Goal: Task Accomplishment & Management: Manage account settings

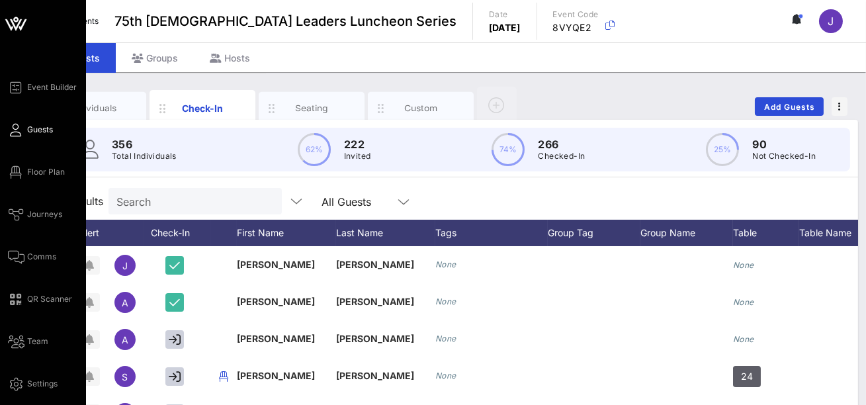
click at [40, 130] on span "Guests" at bounding box center [40, 130] width 26 height 12
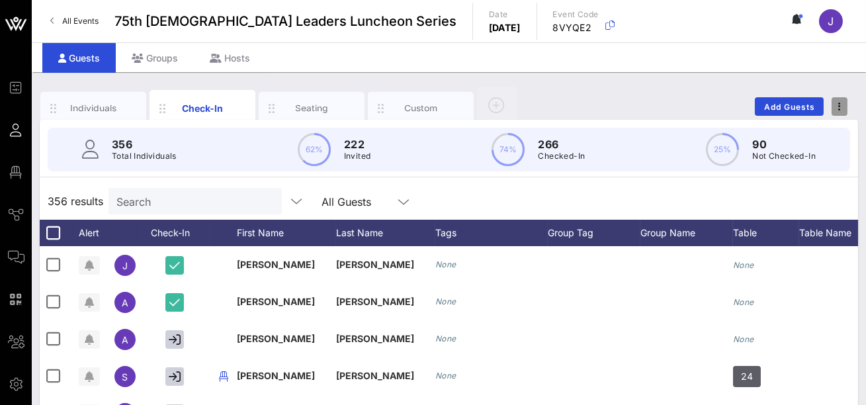
click at [447, 103] on span "button" at bounding box center [840, 106] width 16 height 9
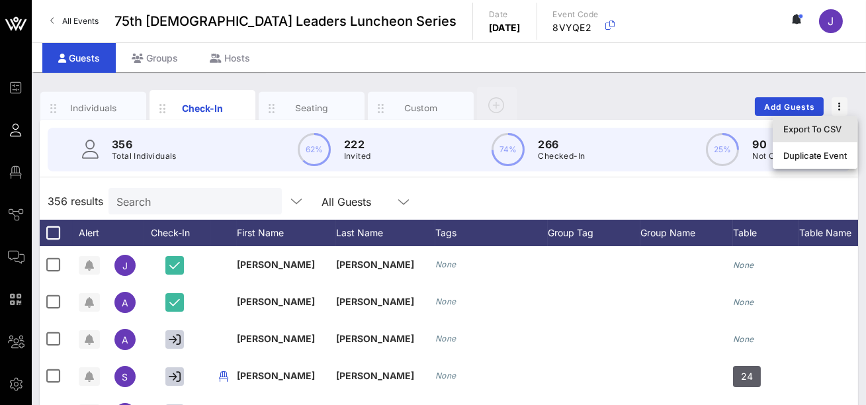
click at [447, 125] on div "Export To CSV" at bounding box center [815, 129] width 64 height 11
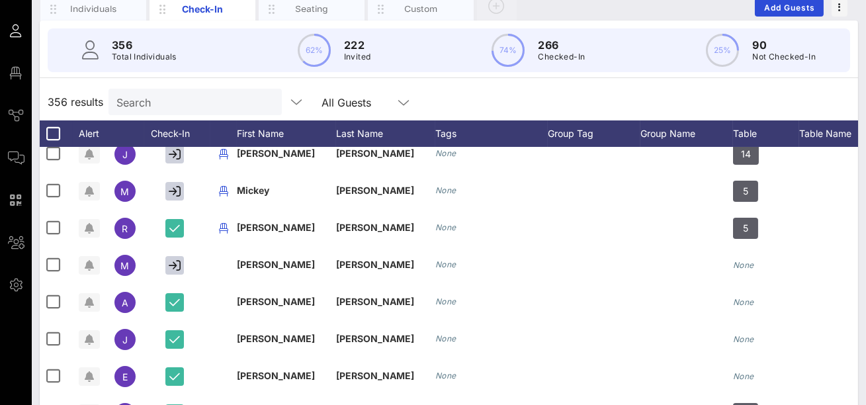
scroll to position [420, 0]
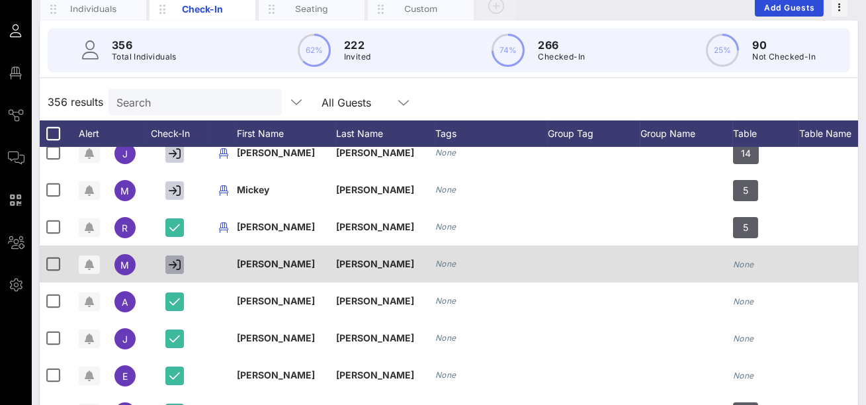
click at [176, 265] on icon "button" at bounding box center [175, 265] width 12 height 12
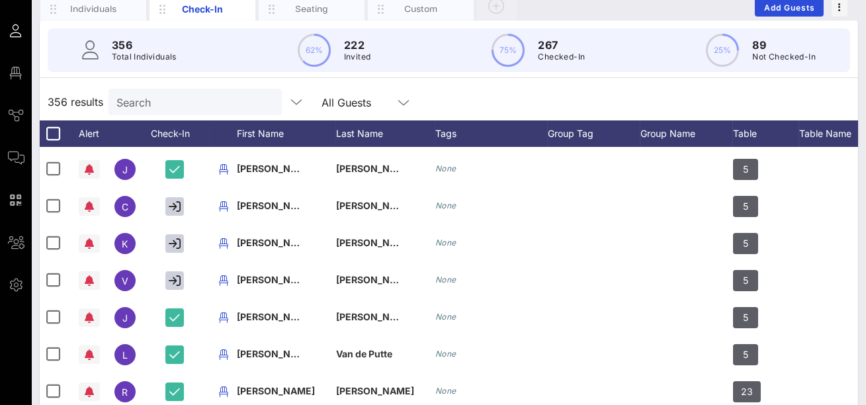
scroll to position [664, 0]
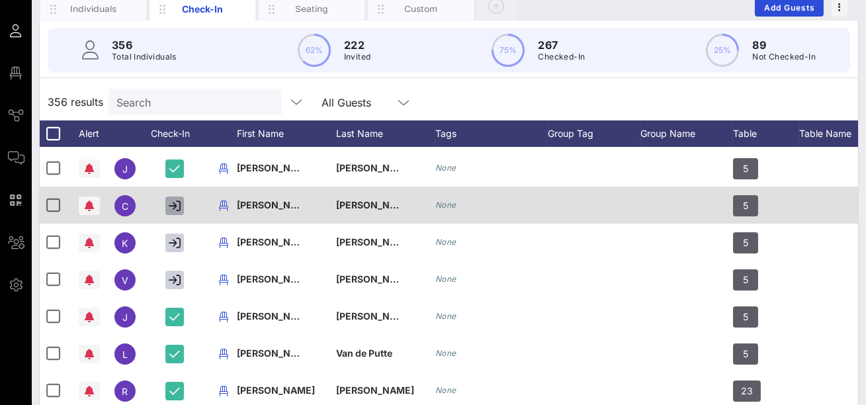
click at [179, 210] on icon "button" at bounding box center [175, 206] width 12 height 12
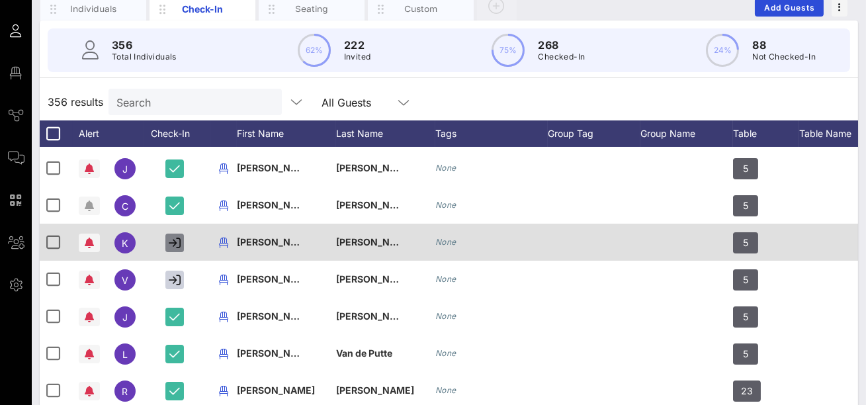
click at [179, 239] on icon "button" at bounding box center [175, 243] width 12 height 12
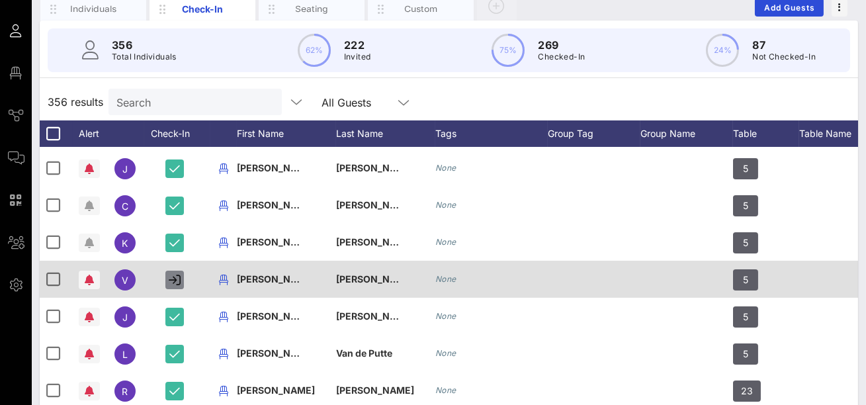
click at [175, 285] on button "button" at bounding box center [174, 280] width 19 height 19
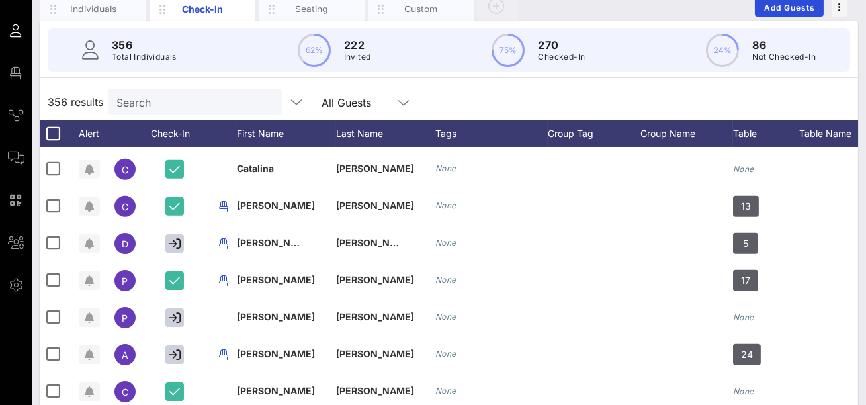
scroll to position [2309, 0]
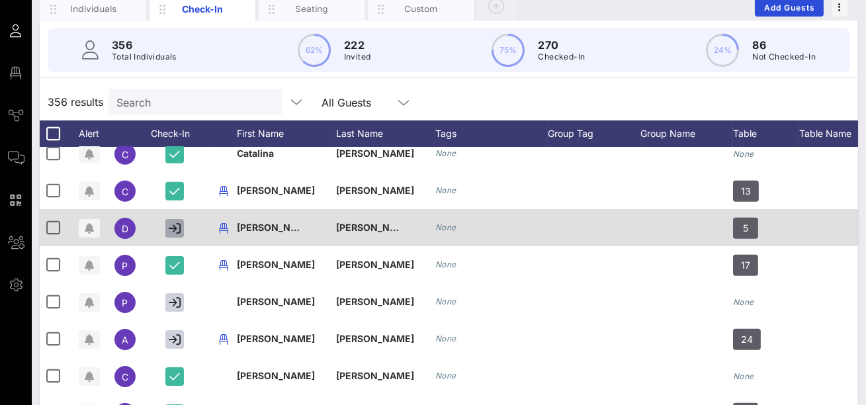
click at [173, 227] on icon "button" at bounding box center [175, 228] width 12 height 12
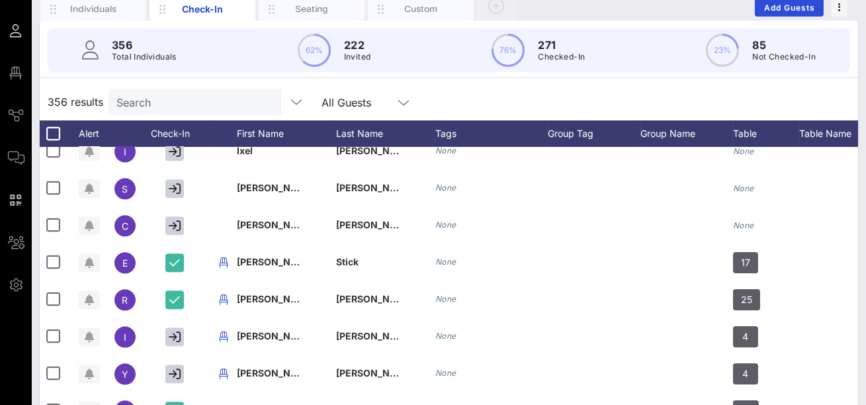
scroll to position [6067, 0]
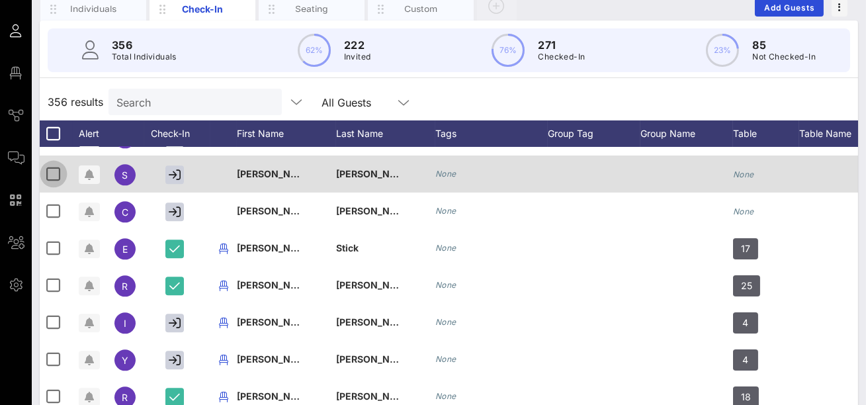
click at [56, 175] on div at bounding box center [53, 174] width 22 height 22
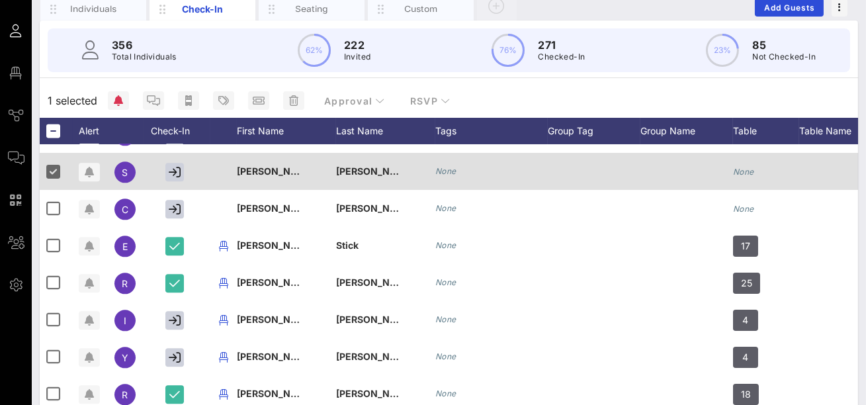
scroll to position [0, 119]
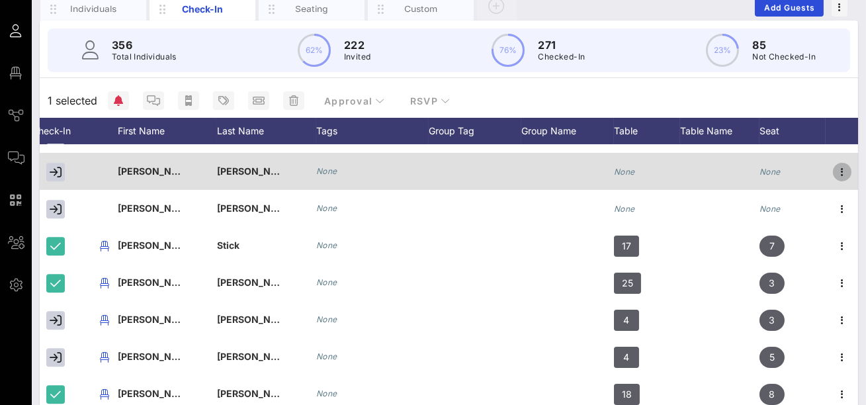
click at [447, 173] on icon "button" at bounding box center [842, 172] width 16 height 16
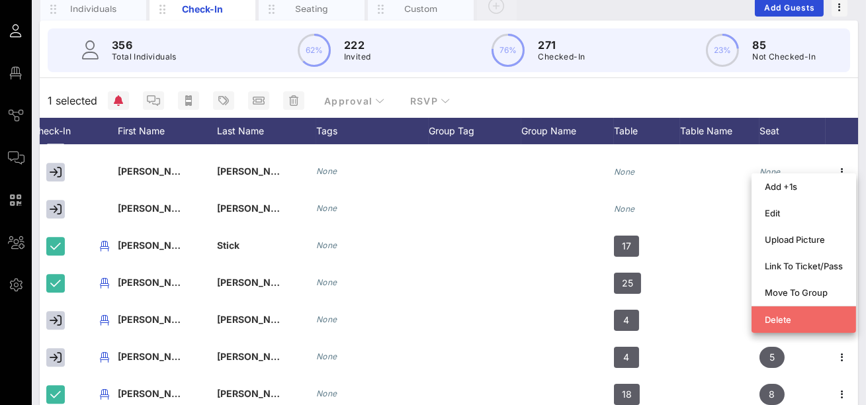
click at [447, 321] on div "Delete" at bounding box center [804, 319] width 78 height 11
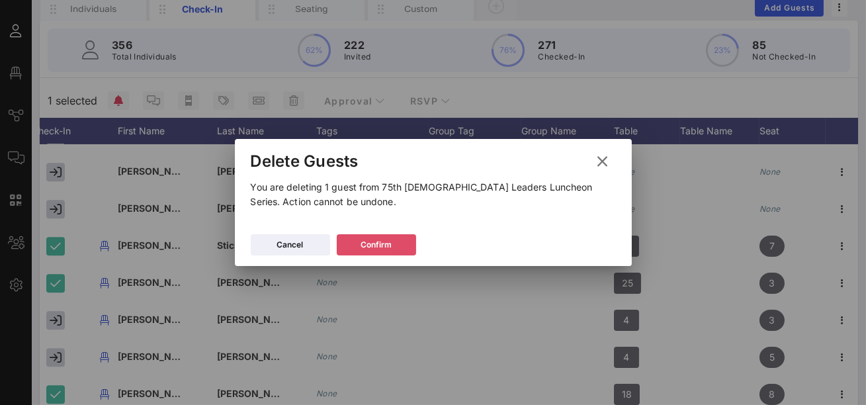
click at [365, 247] on div "Confirm" at bounding box center [376, 244] width 31 height 13
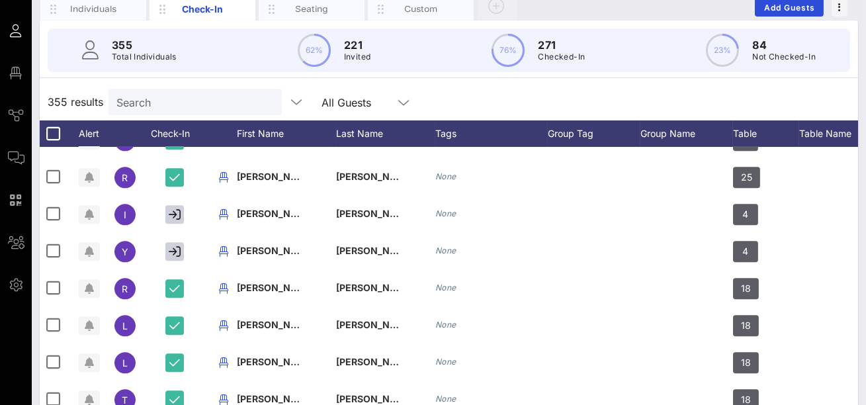
scroll to position [6122, 0]
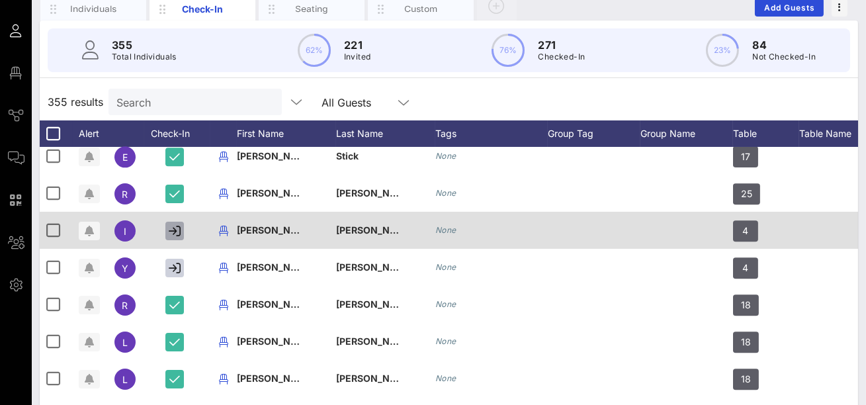
click at [176, 234] on icon "button" at bounding box center [175, 231] width 12 height 12
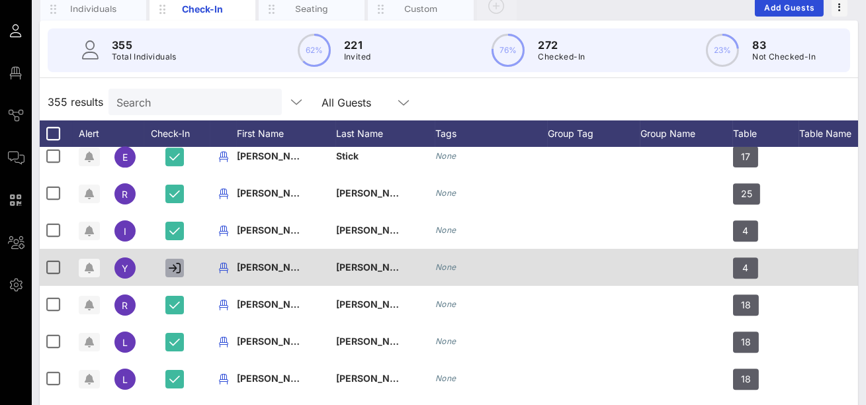
click at [176, 268] on icon "button" at bounding box center [175, 268] width 12 height 12
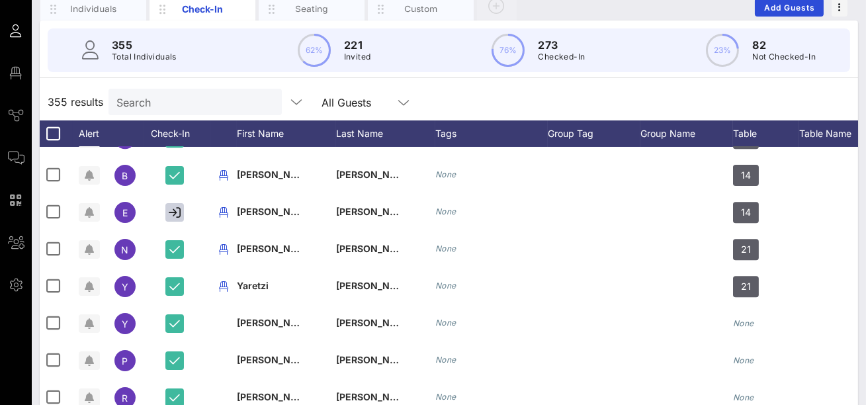
scroll to position [6682, 0]
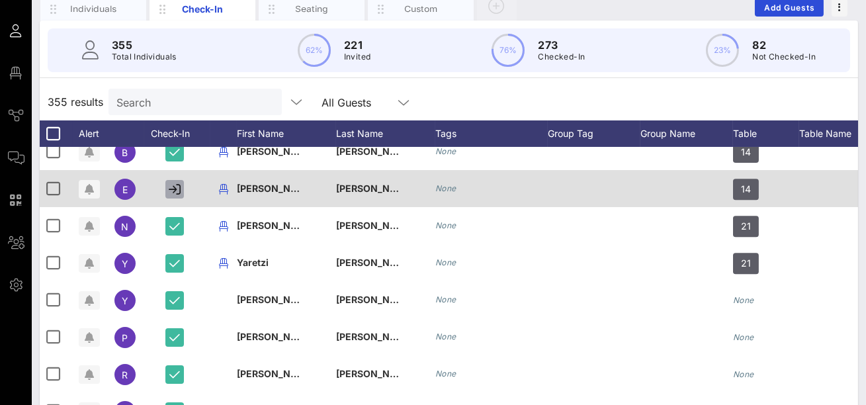
click at [179, 193] on icon "button" at bounding box center [175, 189] width 12 height 12
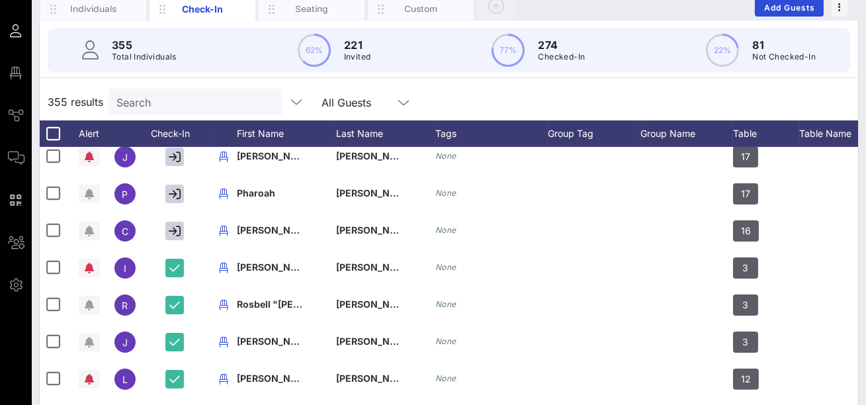
scroll to position [10497, 0]
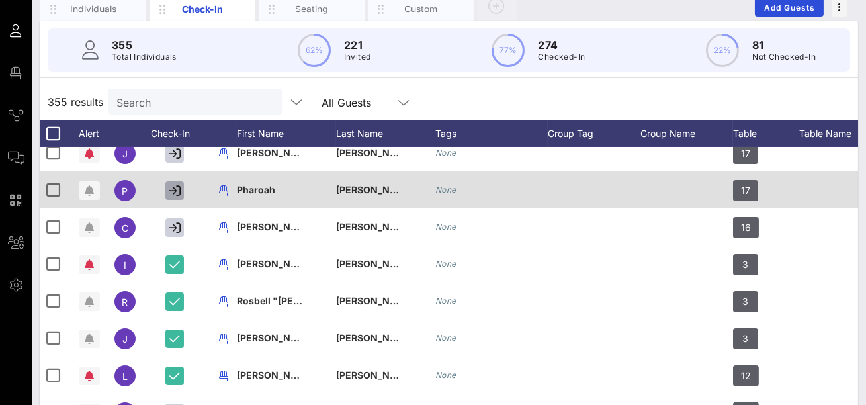
click at [175, 189] on icon "button" at bounding box center [175, 191] width 12 height 12
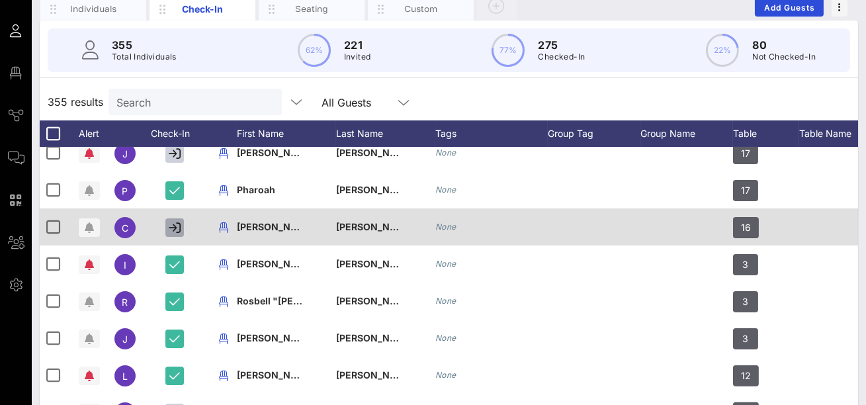
click at [171, 229] on icon "button" at bounding box center [175, 228] width 12 height 12
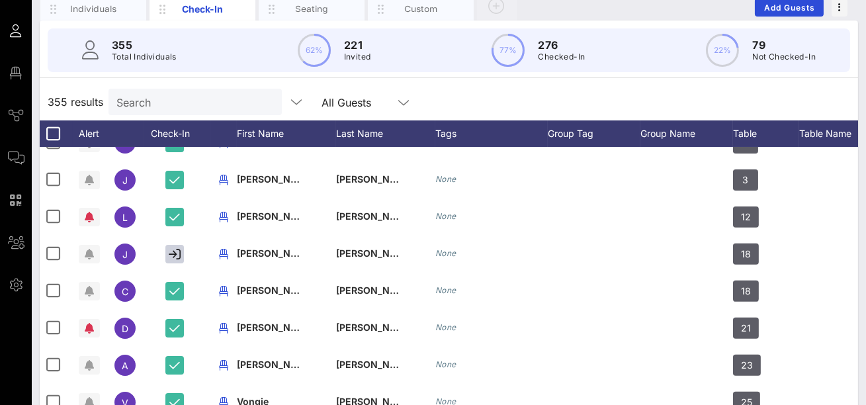
scroll to position [10683, 0]
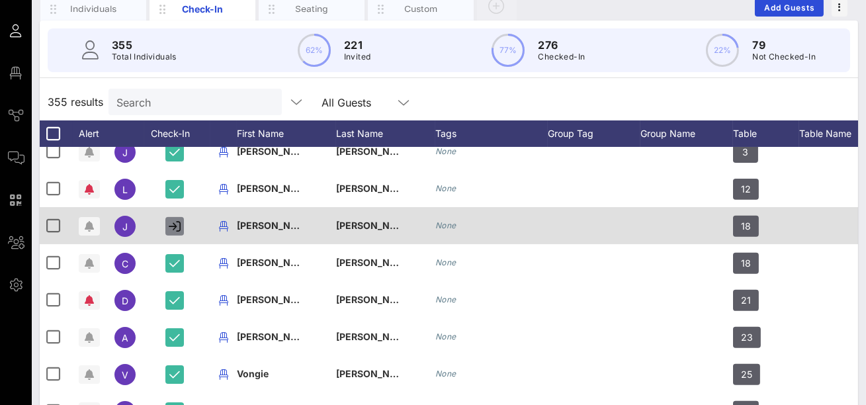
click at [175, 229] on icon "button" at bounding box center [175, 226] width 12 height 12
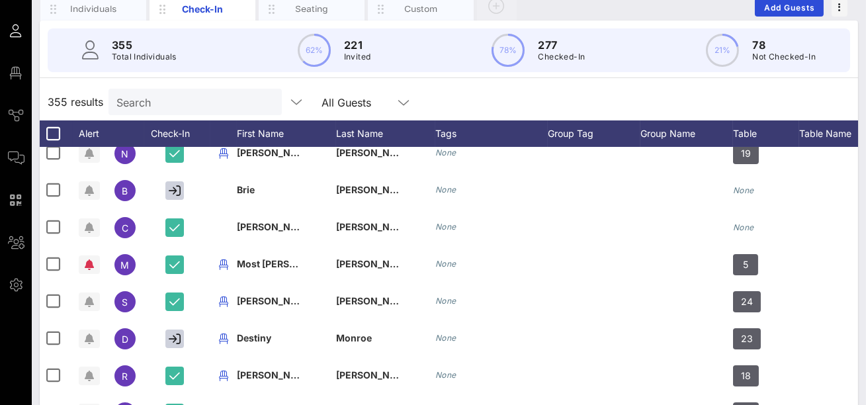
scroll to position [12166, 0]
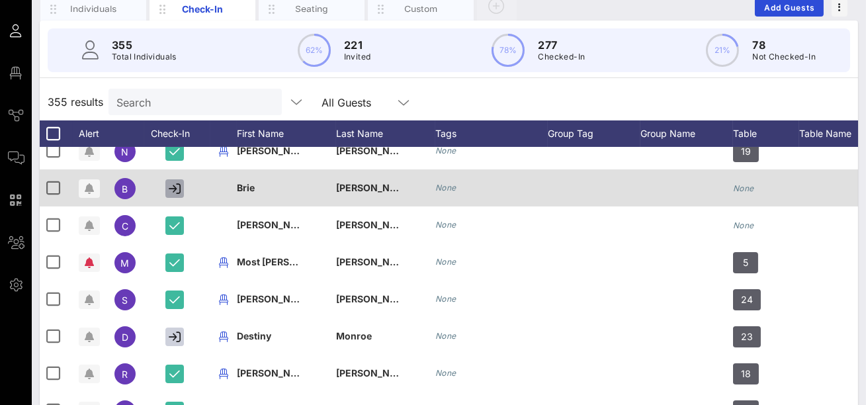
click at [180, 191] on icon "button" at bounding box center [175, 189] width 12 height 12
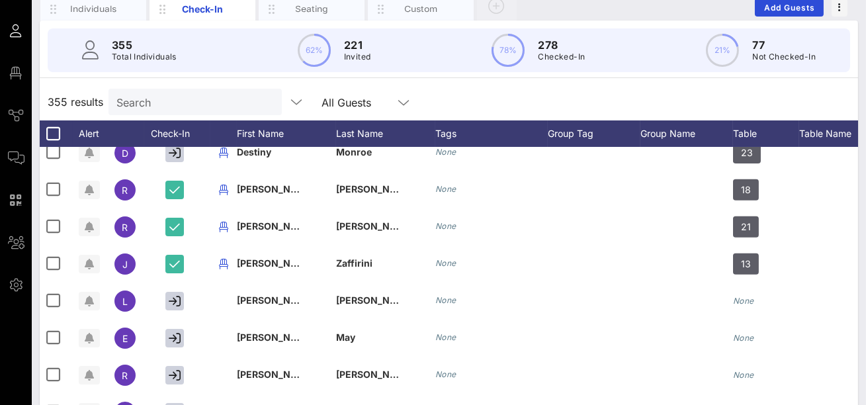
scroll to position [12325, 0]
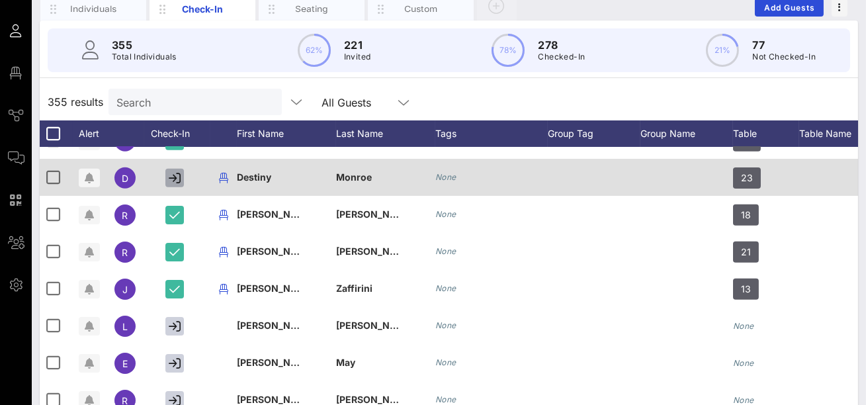
click at [177, 180] on icon "button" at bounding box center [175, 178] width 12 height 12
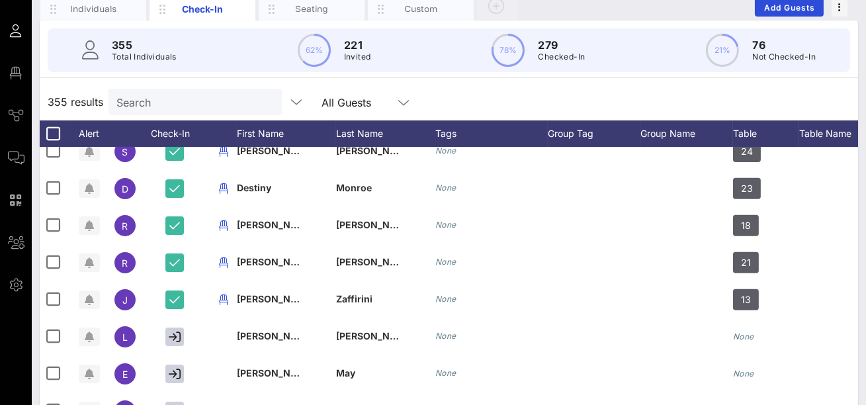
scroll to position [12295, 0]
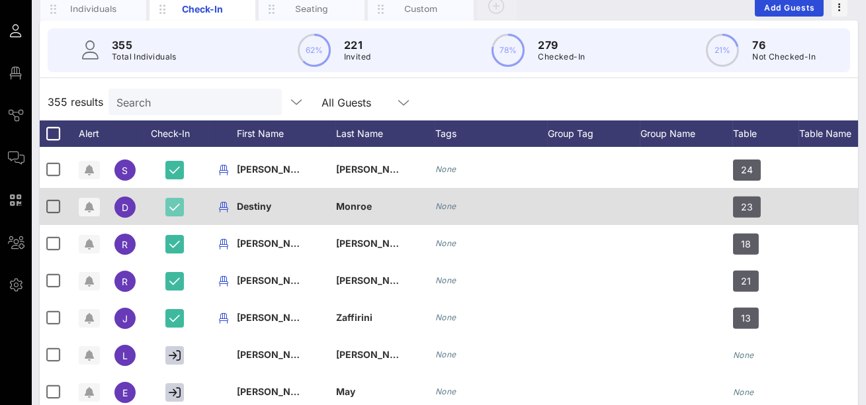
click at [179, 206] on icon "button" at bounding box center [174, 207] width 11 height 12
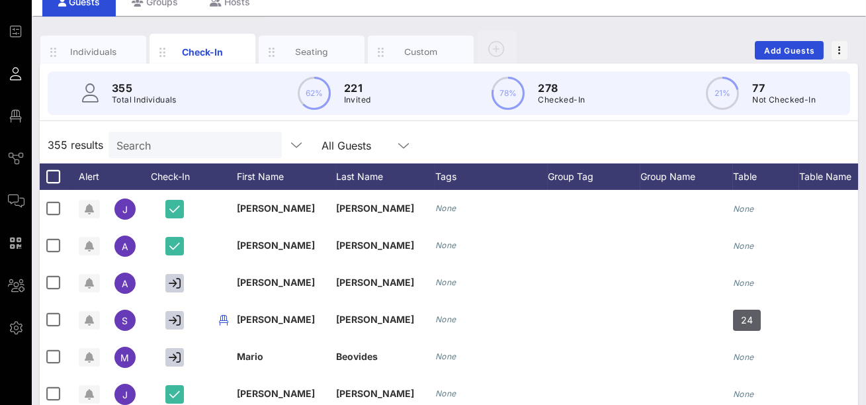
scroll to position [0, 0]
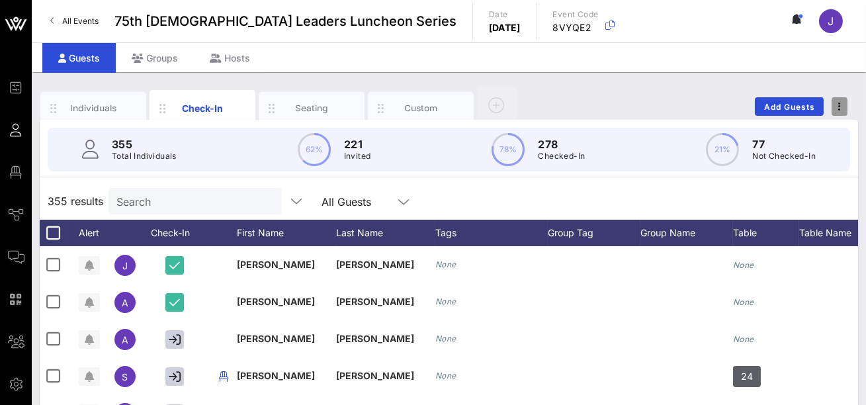
click at [447, 105] on icon "button" at bounding box center [839, 106] width 3 height 9
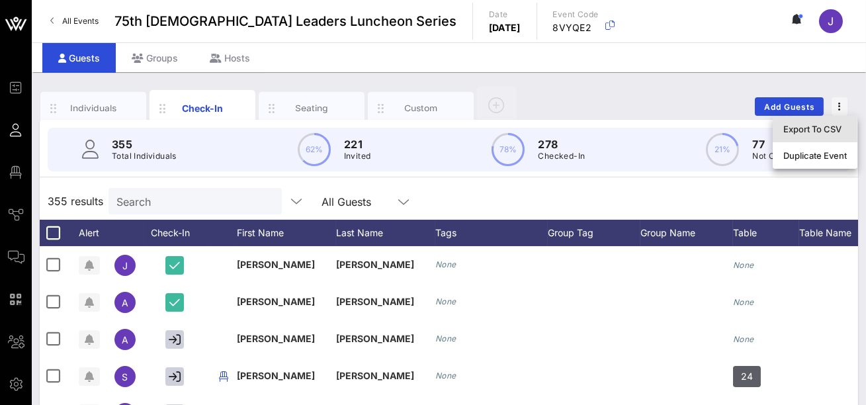
click at [447, 130] on div "Export To CSV" at bounding box center [815, 129] width 64 height 11
